Goal: Information Seeking & Learning: Compare options

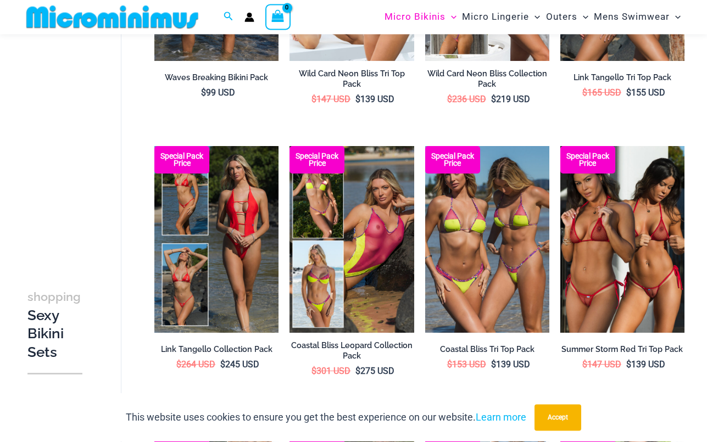
scroll to position [585, 0]
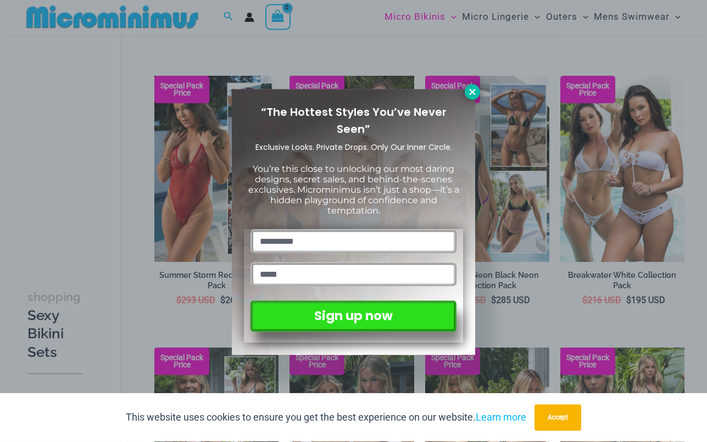
click at [472, 93] on icon at bounding box center [472, 92] width 10 height 10
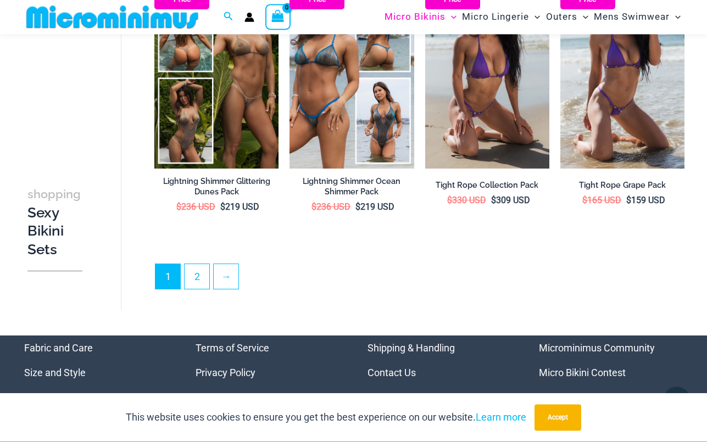
scroll to position [2040, 0]
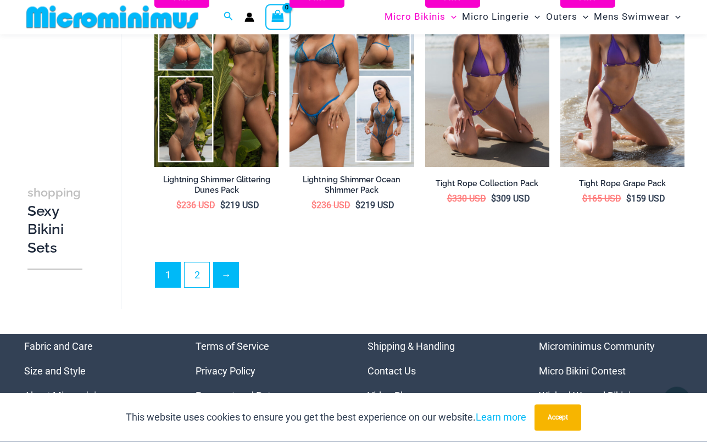
click at [228, 263] on link "→" at bounding box center [226, 275] width 25 height 25
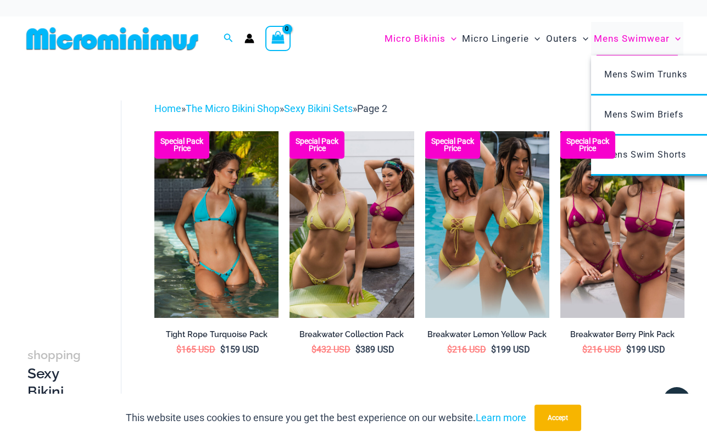
click at [633, 53] on span "Mens Swimwear" at bounding box center [632, 39] width 76 height 28
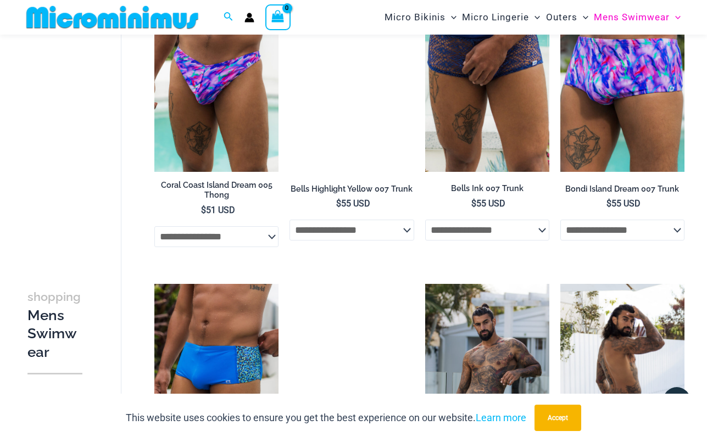
scroll to position [1423, 0]
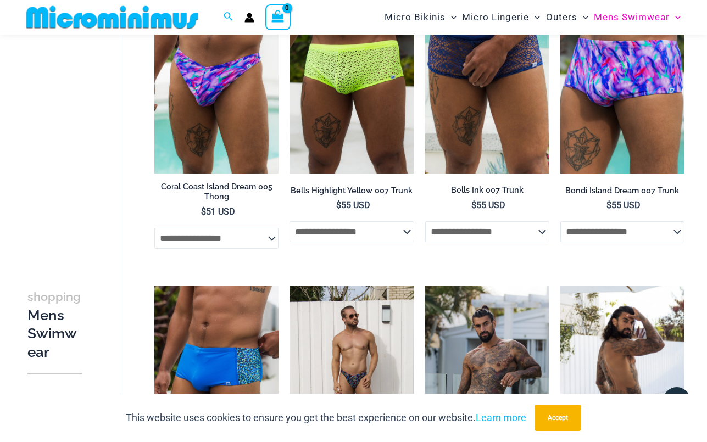
click at [627, 311] on img at bounding box center [622, 379] width 124 height 186
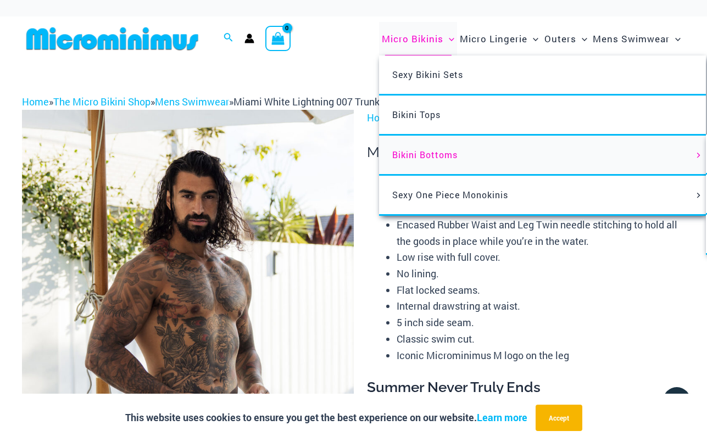
click at [415, 160] on span "Bikini Bottoms" at bounding box center [424, 155] width 65 height 12
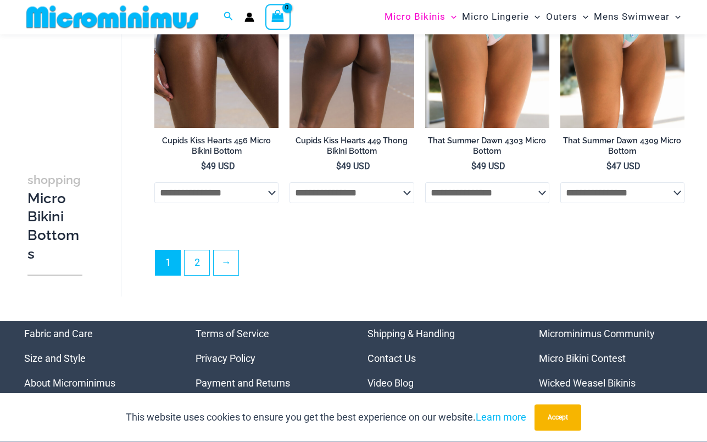
scroll to position [2792, 0]
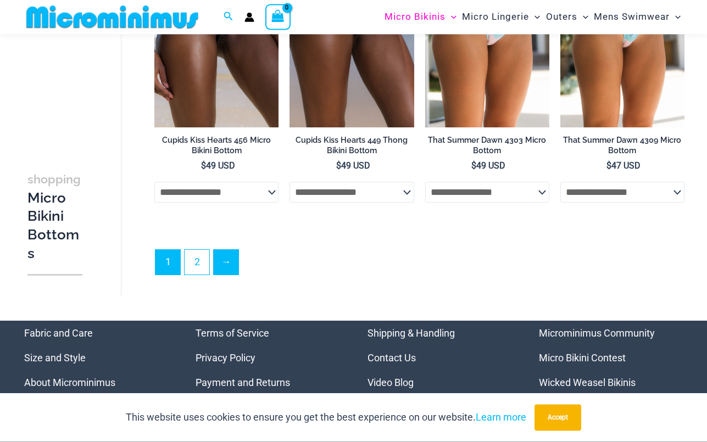
click at [226, 256] on link "→" at bounding box center [226, 262] width 25 height 25
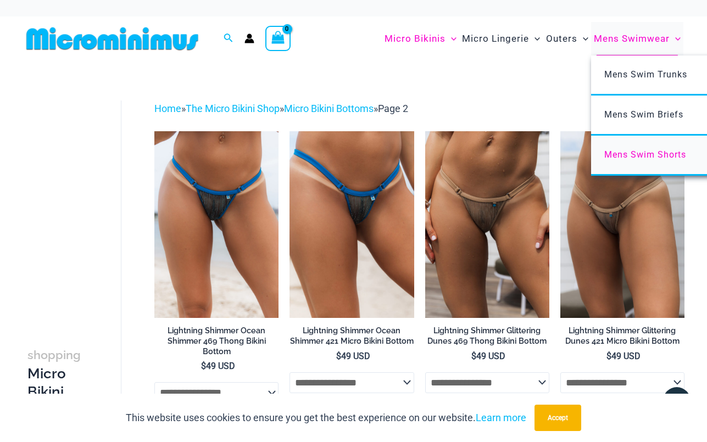
click at [624, 160] on span "Mens Swim Shorts" at bounding box center [645, 154] width 82 height 10
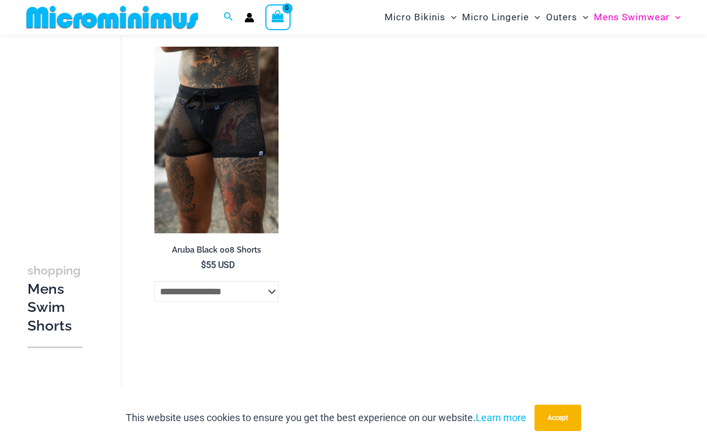
scroll to position [69, 0]
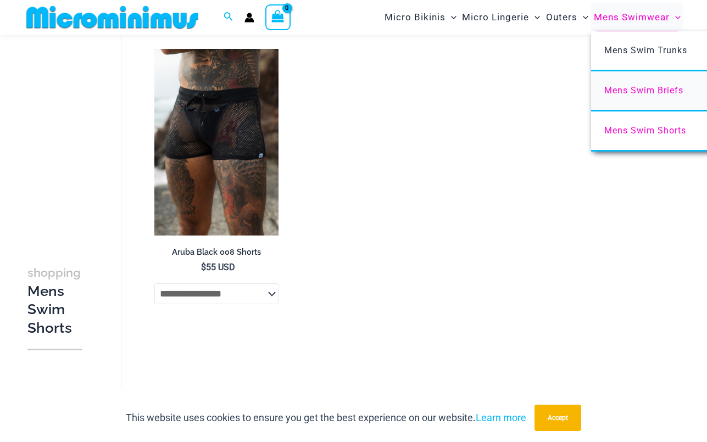
click at [638, 88] on span "Mens Swim Briefs" at bounding box center [643, 90] width 79 height 10
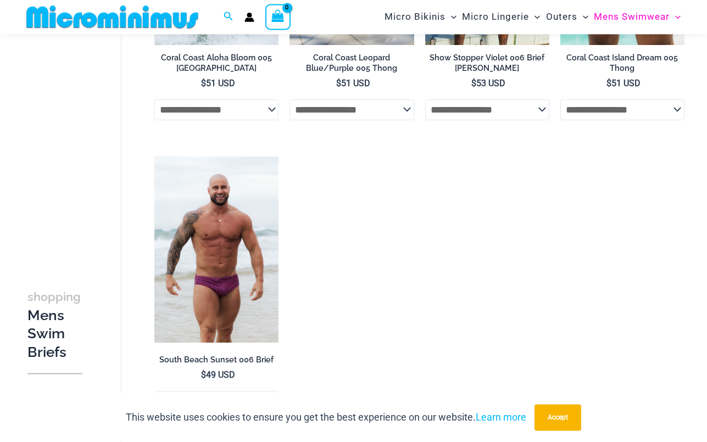
scroll to position [558, 0]
